Goal: Transaction & Acquisition: Purchase product/service

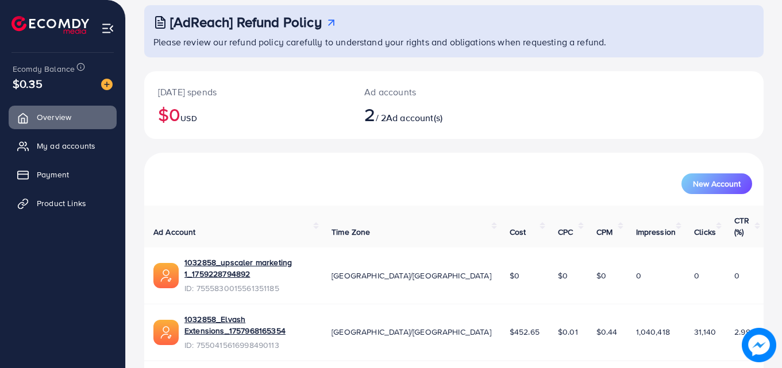
scroll to position [72, 0]
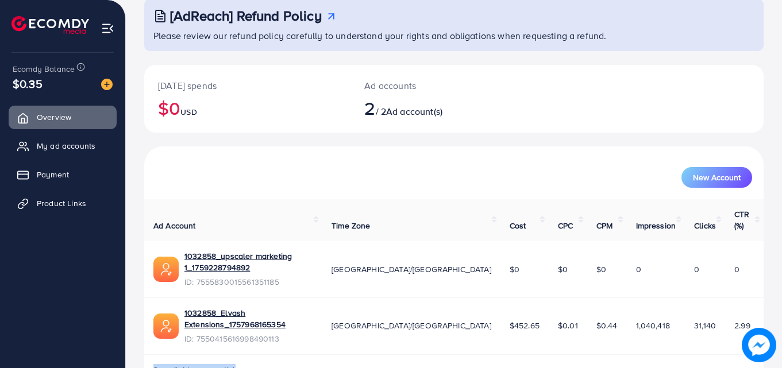
drag, startPoint x: 247, startPoint y: 338, endPoint x: 126, endPoint y: 339, distance: 120.6
click at [126, 339] on div "[AdReach] Refund Policy Please review our refund policy carefully to understand…" at bounding box center [454, 166] width 656 height 476
click at [88, 281] on ul "Overview My ad accounts Payment Product Links" at bounding box center [62, 205] width 125 height 208
click at [48, 210] on link "Product Links" at bounding box center [63, 203] width 108 height 23
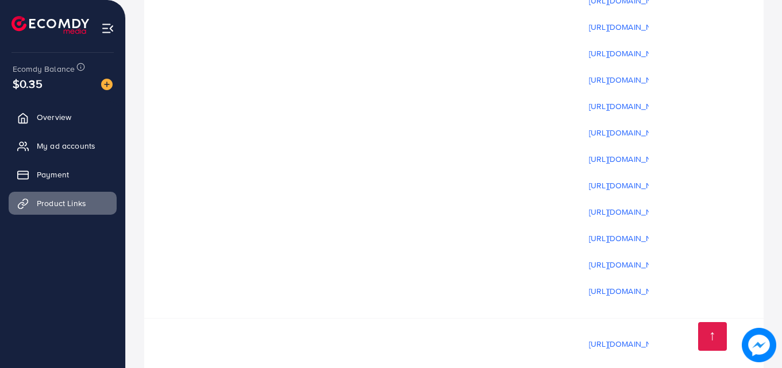
scroll to position [4021, 0]
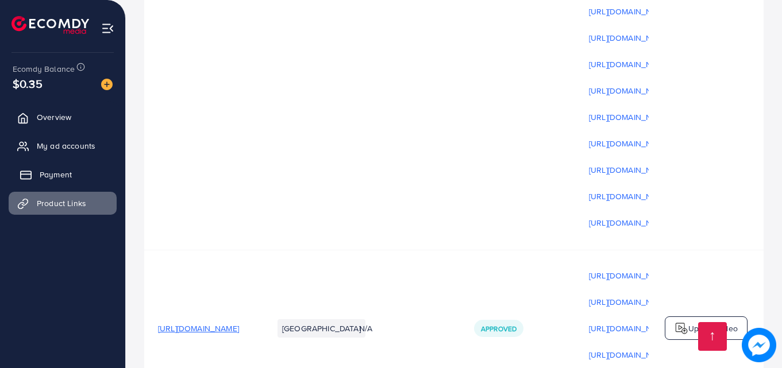
click at [48, 175] on span "Payment" at bounding box center [56, 174] width 32 height 11
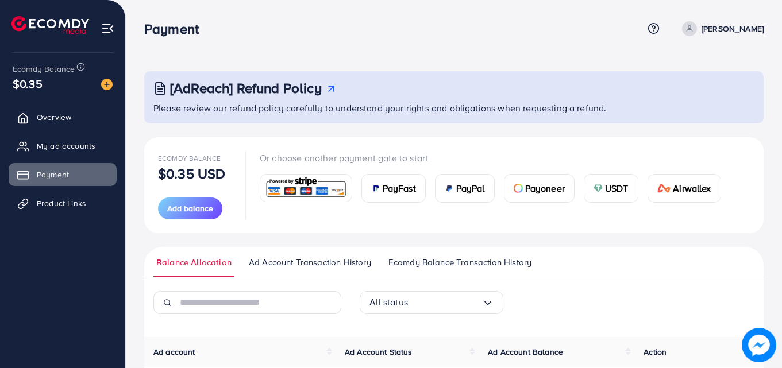
click at [492, 266] on span "Ecomdy Balance Transaction History" at bounding box center [459, 262] width 143 height 13
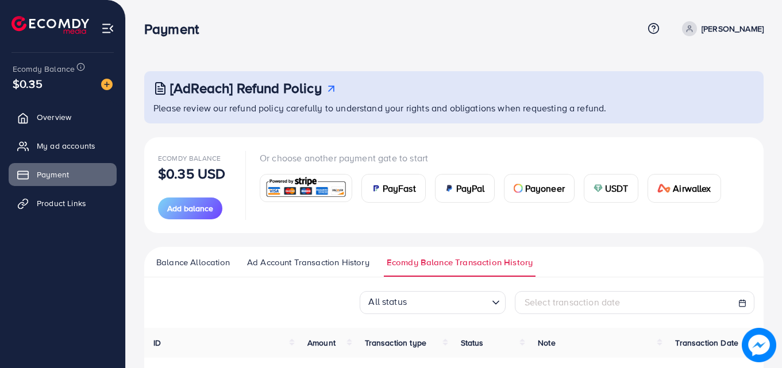
click at [602, 194] on div "USDT" at bounding box center [610, 189] width 53 height 28
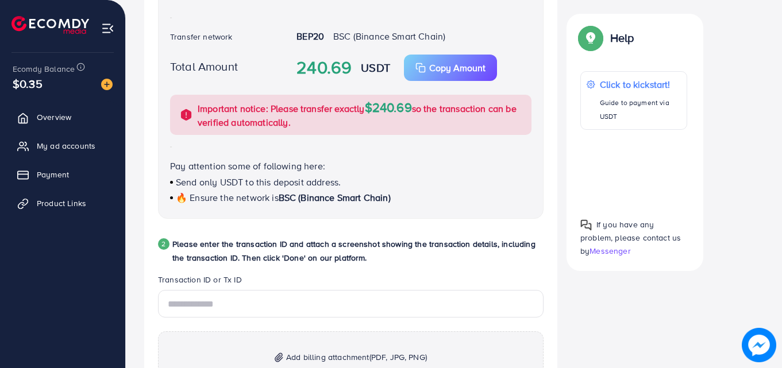
scroll to position [517, 0]
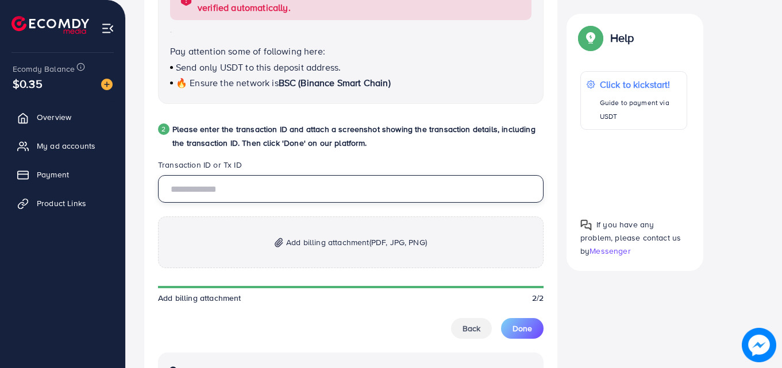
click at [217, 193] on input "text" at bounding box center [350, 189] width 385 height 28
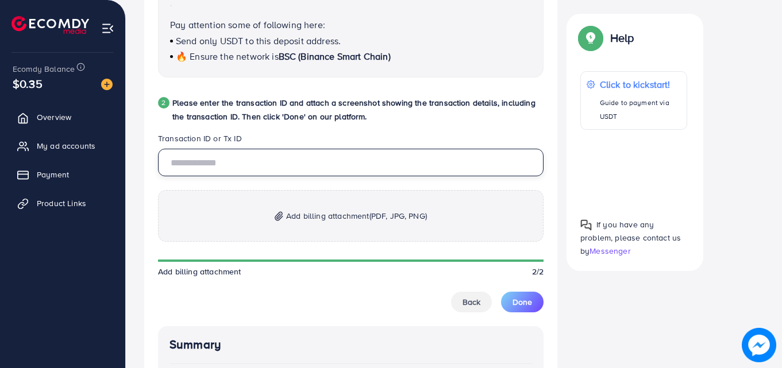
scroll to position [574, 0]
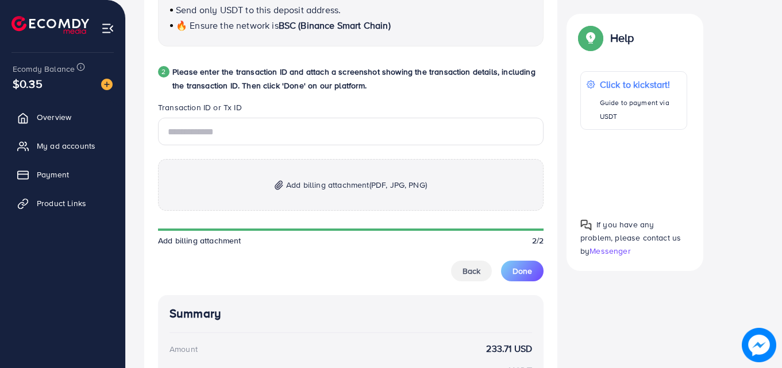
click at [287, 188] on p "Add billing attachment (PDF, JPG, PNG)" at bounding box center [350, 185] width 385 height 52
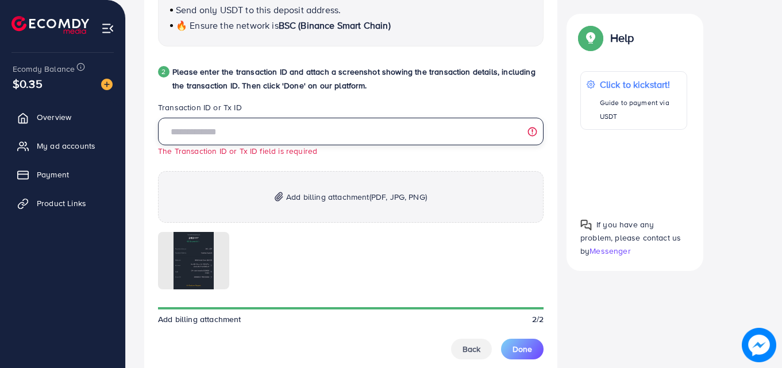
click at [247, 135] on input "text" at bounding box center [350, 132] width 385 height 28
click at [268, 134] on input "text" at bounding box center [350, 132] width 385 height 28
paste input "**********"
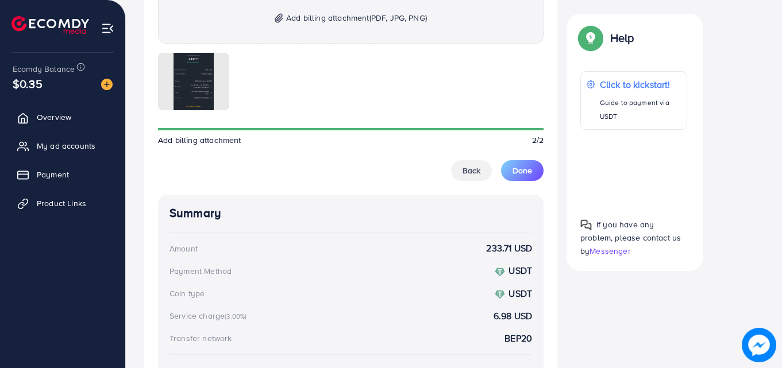
scroll to position [747, 0]
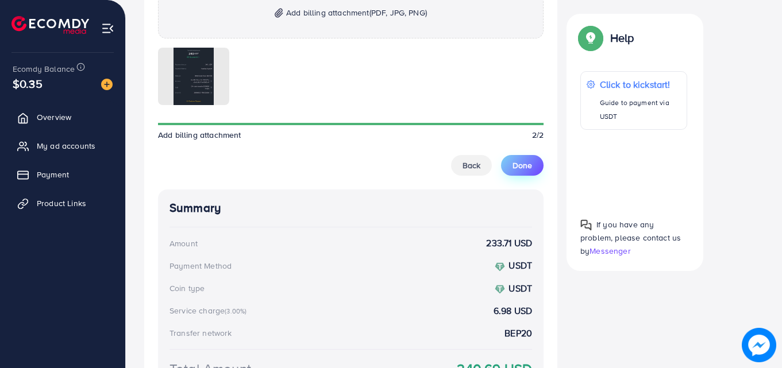
type input "**********"
drag, startPoint x: 515, startPoint y: 165, endPoint x: 463, endPoint y: 194, distance: 59.9
click at [515, 165] on span "Done" at bounding box center [522, 165] width 20 height 11
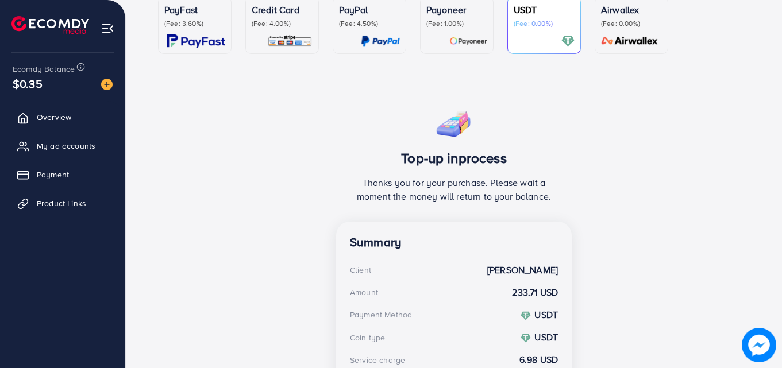
scroll to position [267, 0]
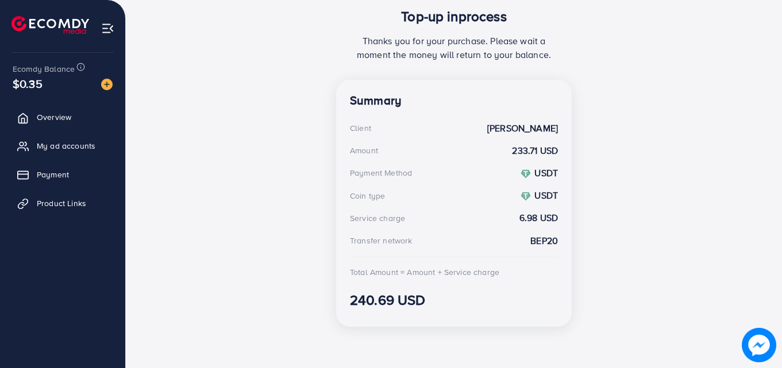
scroll to position [200, 0]
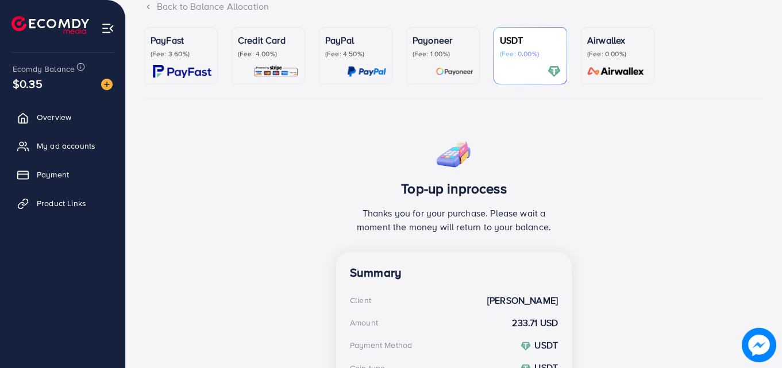
click at [512, 55] on p "(Fee: 0.00%)" at bounding box center [530, 53] width 61 height 9
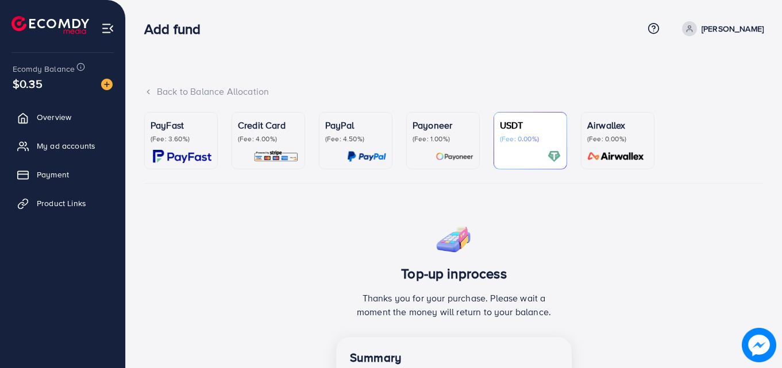
click at [529, 145] on div "USDT (Fee: 0.00%)" at bounding box center [530, 140] width 61 height 45
click at [60, 176] on span "Payment" at bounding box center [56, 174] width 32 height 11
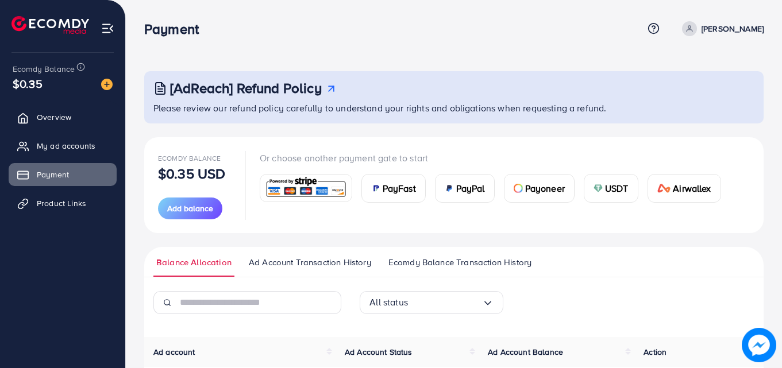
click at [607, 192] on span "USDT" at bounding box center [617, 189] width 24 height 14
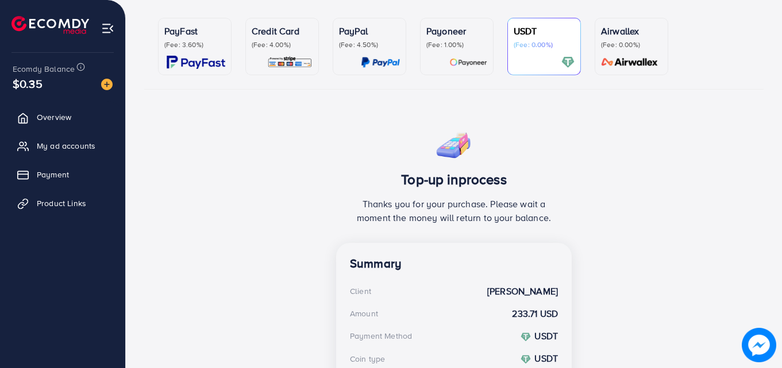
scroll to position [94, 0]
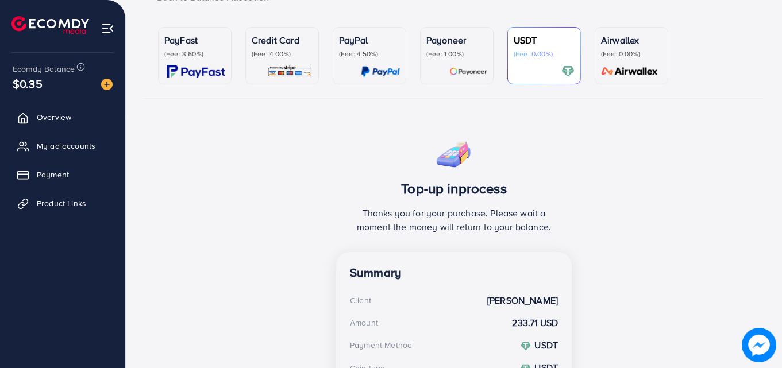
drag, startPoint x: 579, startPoint y: 235, endPoint x: 361, endPoint y: 155, distance: 232.4
click at [342, 164] on div "Top-up inprocess Thanks you for your purchase. Please wait a moment the money w…" at bounding box center [453, 320] width 619 height 375
click at [394, 148] on div "Top-up inprocess Thanks you for your purchase. Please wait a moment the money w…" at bounding box center [454, 192] width 236 height 119
click at [396, 156] on div "Top-up inprocess Thanks you for your purchase. Please wait a moment the money w…" at bounding box center [454, 192] width 236 height 119
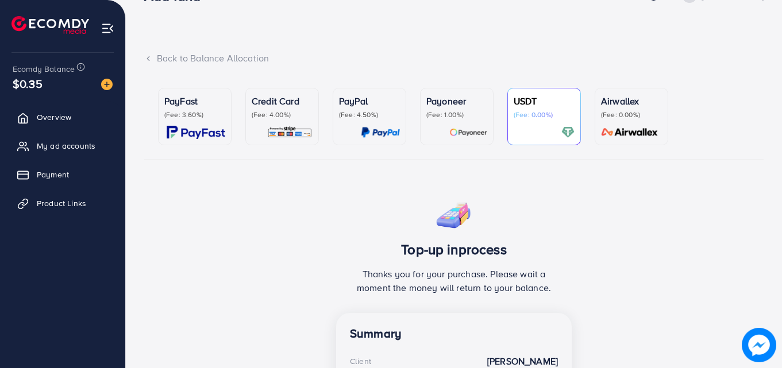
scroll to position [0, 0]
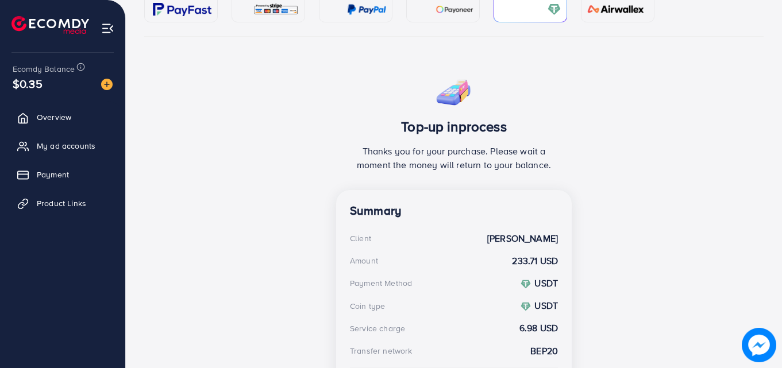
scroll to position [257, 0]
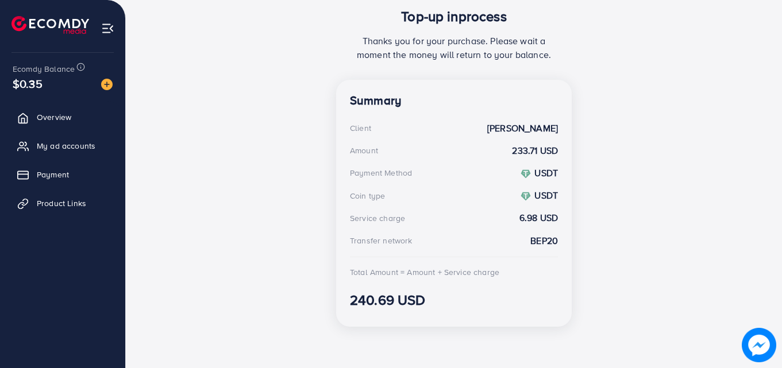
drag, startPoint x: 433, startPoint y: 272, endPoint x: 345, endPoint y: 128, distance: 169.7
click at [345, 128] on div "Summary Client [PERSON_NAME] Amount 233.71 USD Payment Method USDT Coin type US…" at bounding box center [454, 203] width 236 height 247
click at [340, 138] on div "Summary Client [PERSON_NAME] Amount 233.71 USD Payment Method USDT Coin type US…" at bounding box center [454, 203] width 236 height 247
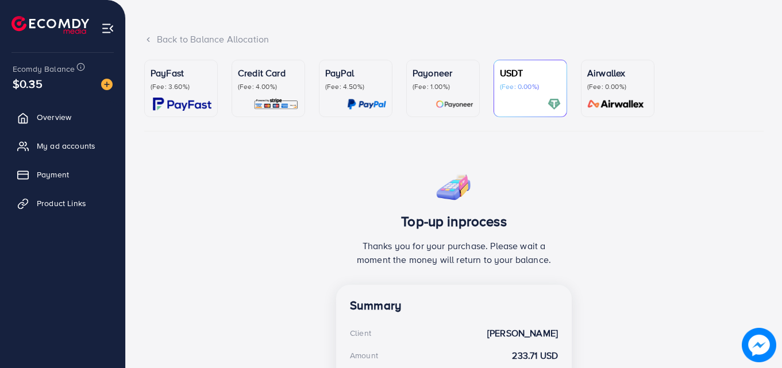
scroll to position [0, 0]
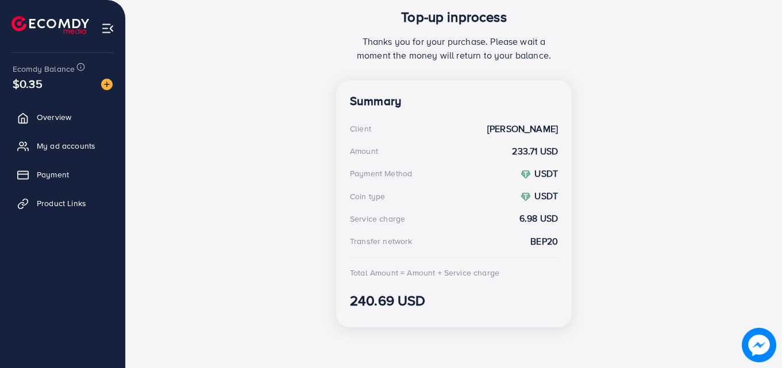
scroll to position [257, 0]
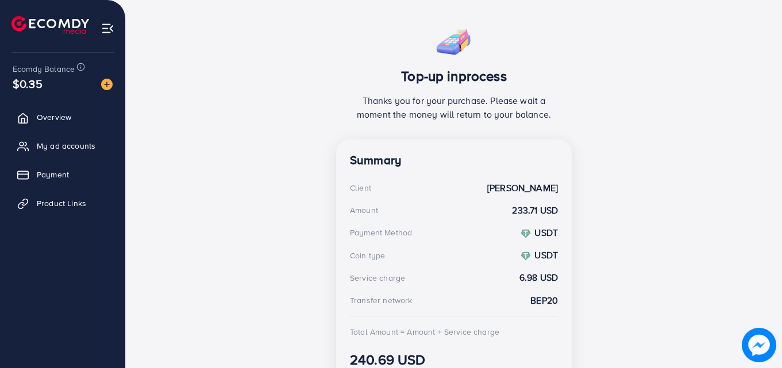
scroll to position [257, 0]
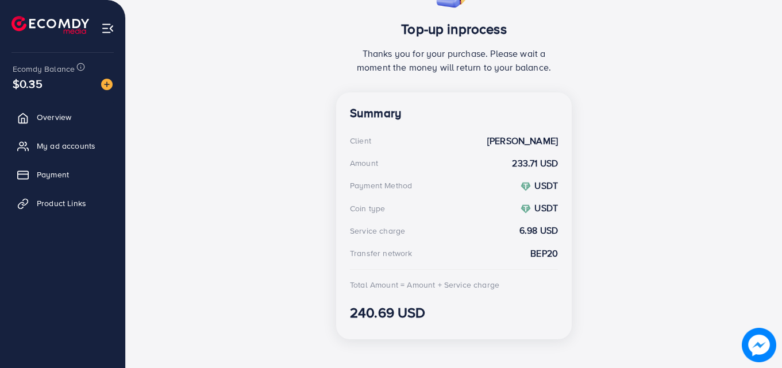
scroll to position [245, 0]
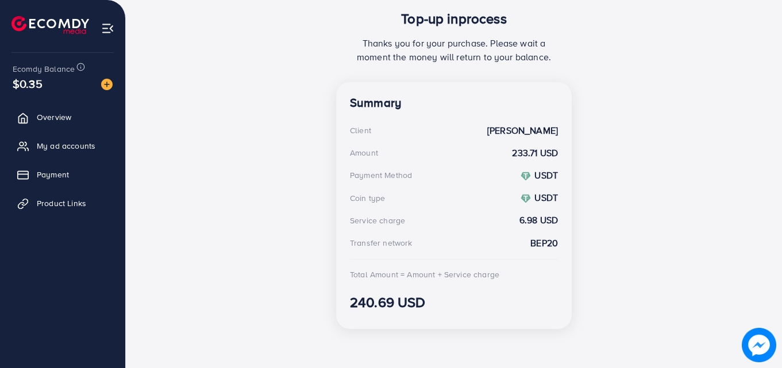
scroll to position [257, 0]
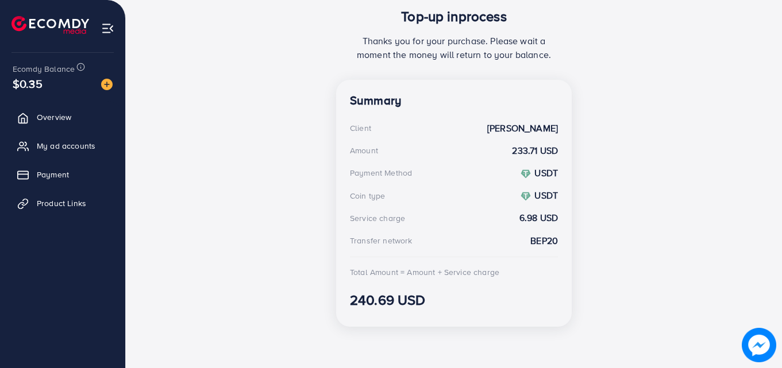
click at [250, 136] on div "Top-up inprocess Thanks you for your purchase. Please wait a moment the money w…" at bounding box center [453, 148] width 619 height 375
click at [103, 84] on img at bounding box center [106, 84] width 11 height 11
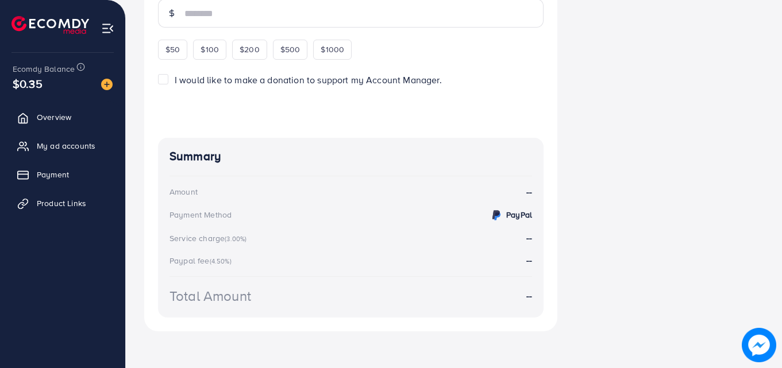
scroll to position [294, 0]
click at [175, 79] on label "I would like to make a donation to support my Account Manager." at bounding box center [308, 78] width 267 height 13
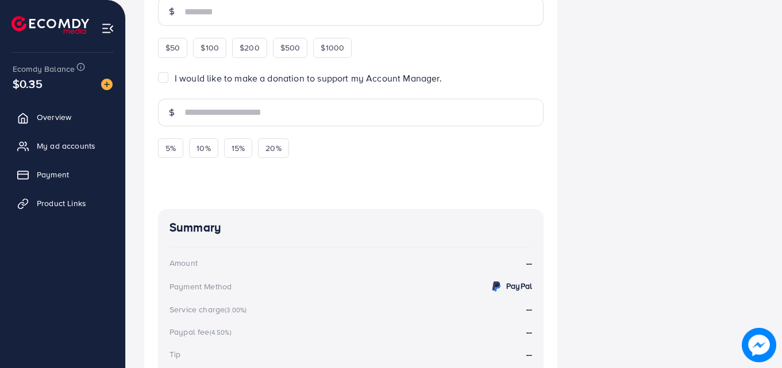
click at [175, 76] on label "I would like to make a donation to support my Account Manager." at bounding box center [308, 78] width 267 height 13
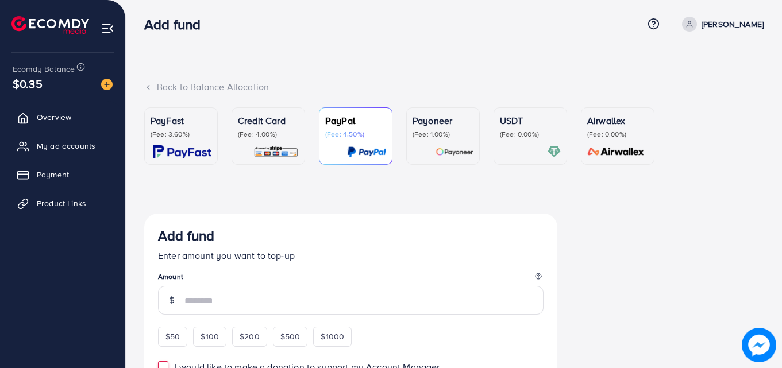
scroll to position [0, 0]
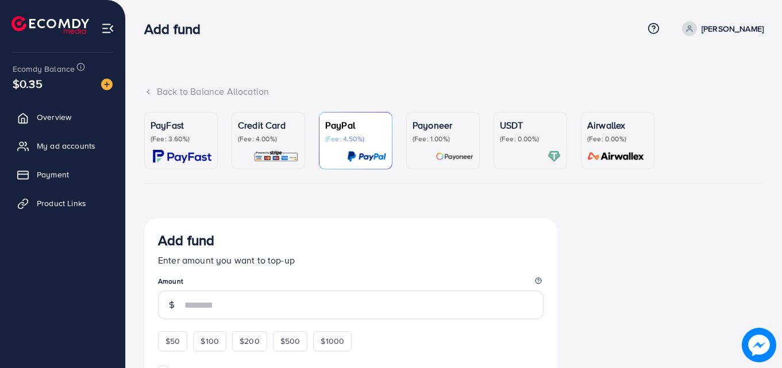
drag, startPoint x: 533, startPoint y: 130, endPoint x: 512, endPoint y: 148, distance: 26.9
click at [533, 130] on p "USDT" at bounding box center [530, 125] width 61 height 14
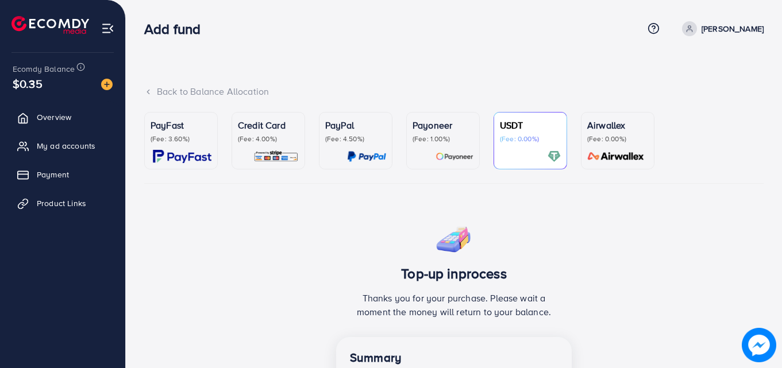
click at [512, 148] on div "USDT (Fee: 0.00%)" at bounding box center [530, 140] width 61 height 45
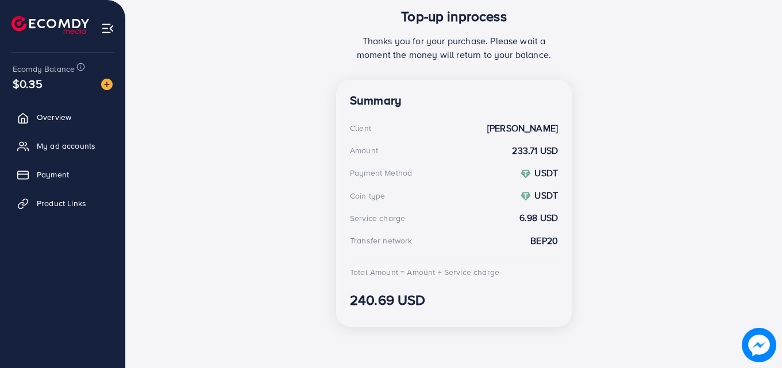
scroll to position [200, 0]
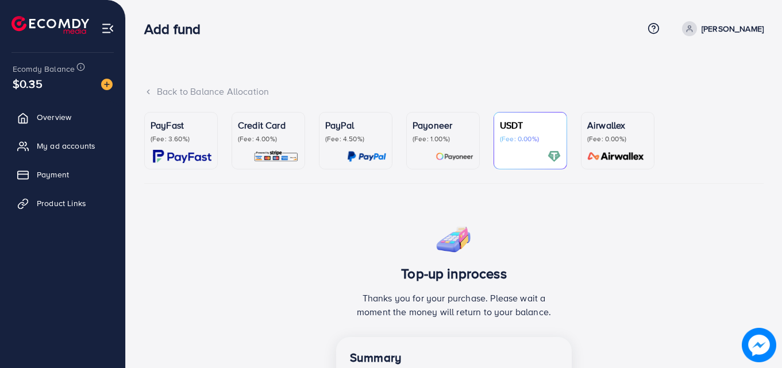
scroll to position [230, 0]
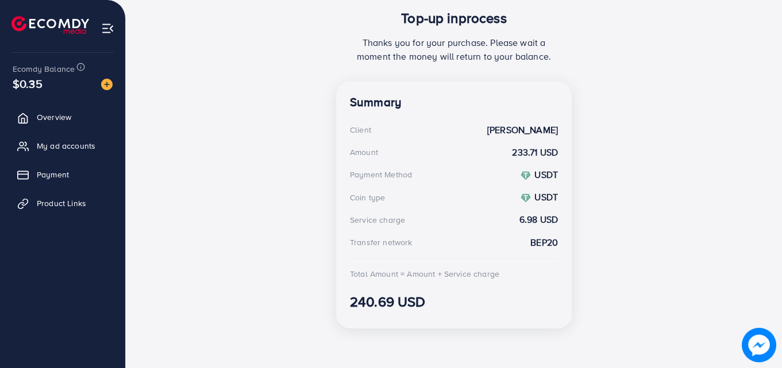
scroll to position [257, 0]
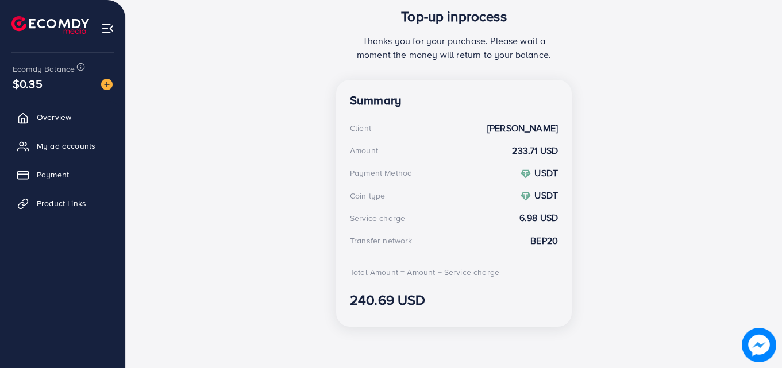
drag, startPoint x: 457, startPoint y: 300, endPoint x: 288, endPoint y: 246, distance: 177.3
click at [287, 257] on div "Top-up inprocess Thanks you for your purchase. Please wait a moment the money w…" at bounding box center [453, 148] width 619 height 375
click at [283, 240] on div "Top-up inprocess Thanks you for your purchase. Please wait a moment the money w…" at bounding box center [453, 148] width 619 height 375
click at [290, 296] on div "Top-up inprocess Thanks you for your purchase. Please wait a moment the money w…" at bounding box center [453, 148] width 619 height 375
